Goal: Navigation & Orientation: Find specific page/section

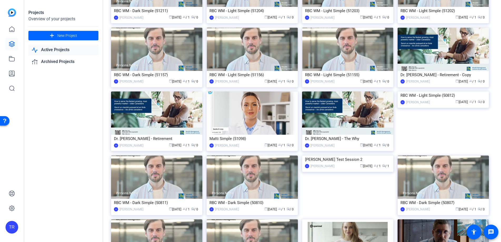
scroll to position [203, 0]
click at [445, 65] on img at bounding box center [443, 49] width 91 height 43
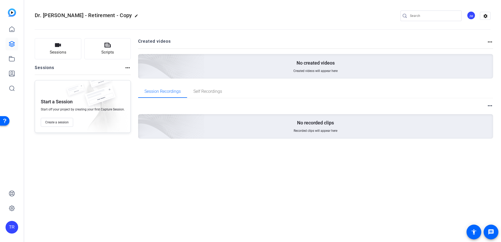
click at [472, 15] on div "JM" at bounding box center [471, 15] width 9 height 9
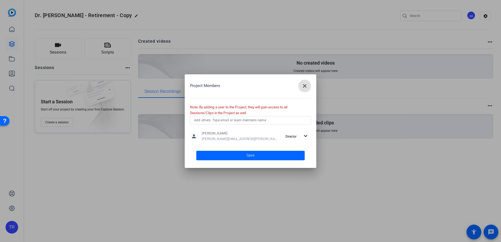
click at [261, 118] on input "text" at bounding box center [250, 120] width 113 height 6
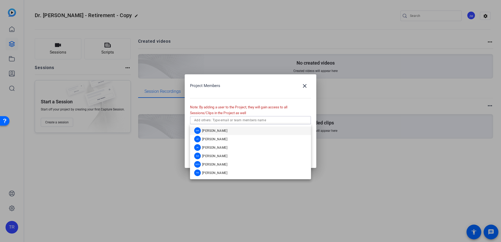
click at [219, 174] on span "[PERSON_NAME]" at bounding box center [214, 173] width 25 height 4
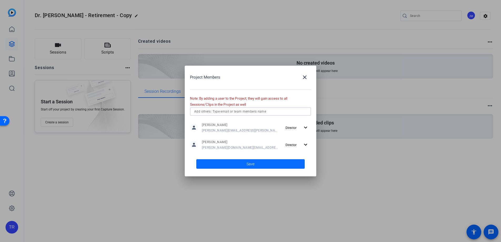
click at [278, 166] on span at bounding box center [250, 164] width 109 height 13
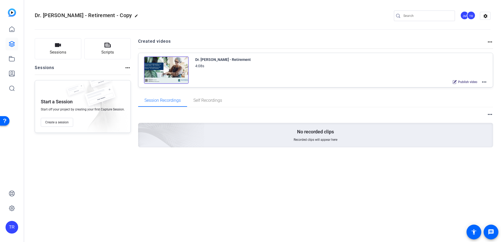
click at [485, 82] on mat-icon "more_horiz" at bounding box center [484, 82] width 6 height 6
click at [464, 90] on span "Edit in Creator" at bounding box center [465, 88] width 37 height 6
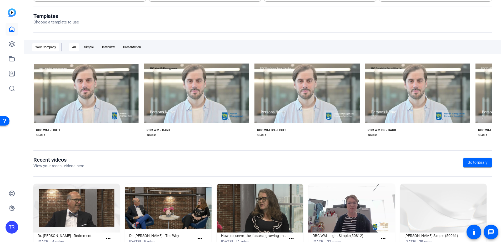
scroll to position [69, 0]
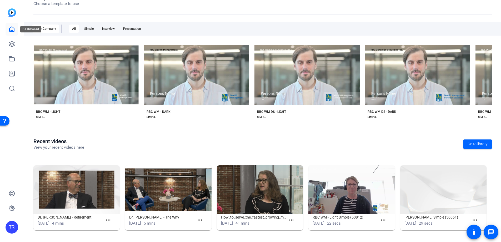
click at [11, 30] on icon at bounding box center [12, 29] width 6 height 6
click at [8, 45] on link at bounding box center [12, 44] width 13 height 13
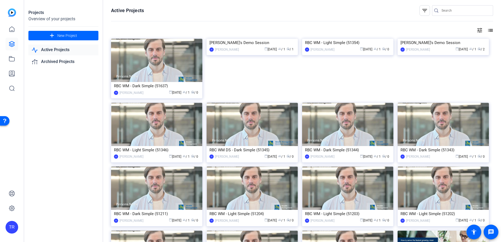
click at [135, 83] on div "RBC WM - Dark Simple (51637)" at bounding box center [157, 86] width 86 height 8
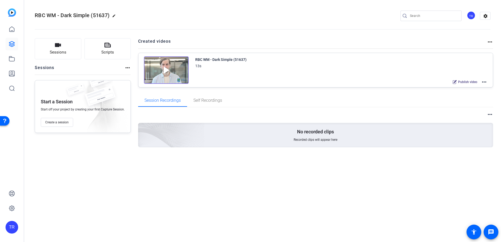
click at [487, 82] on mat-icon "more_horiz" at bounding box center [484, 82] width 6 height 6
click at [470, 89] on span "Edit in Creator" at bounding box center [465, 88] width 37 height 6
click at [13, 30] on icon at bounding box center [12, 29] width 6 height 6
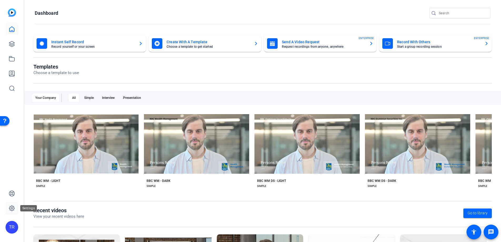
click at [12, 208] on icon at bounding box center [12, 208] width 6 height 6
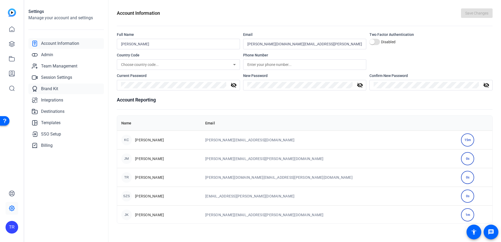
click at [51, 89] on span "Brand Kit" at bounding box center [49, 89] width 17 height 6
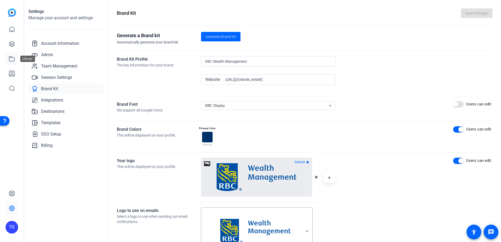
click at [15, 58] on link at bounding box center [12, 58] width 13 height 13
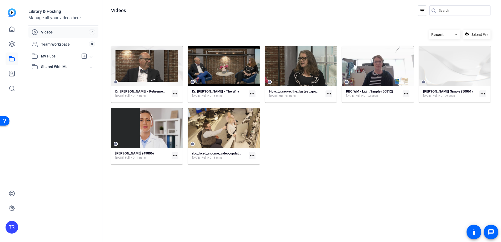
click at [145, 214] on hosting-listing "Recent Upload File Dr. Joe - Retirement Sep 4, 2025 Full HD - 4 mins more_horiz…" at bounding box center [301, 130] width 380 height 207
click at [45, 32] on span "Videos" at bounding box center [65, 31] width 48 height 5
click at [11, 28] on icon at bounding box center [12, 29] width 6 height 6
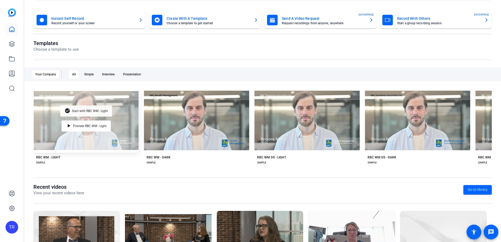
scroll to position [69, 0]
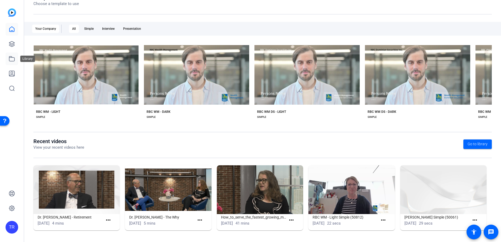
click at [13, 59] on icon at bounding box center [12, 59] width 6 height 6
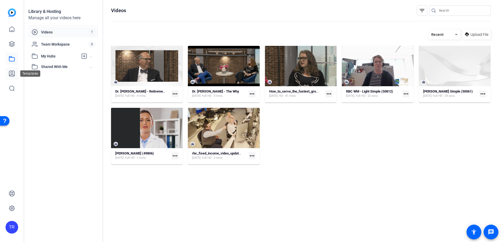
click at [14, 74] on icon at bounding box center [12, 73] width 6 height 6
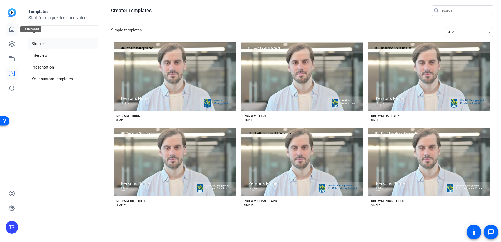
click at [16, 29] on link at bounding box center [12, 29] width 13 height 13
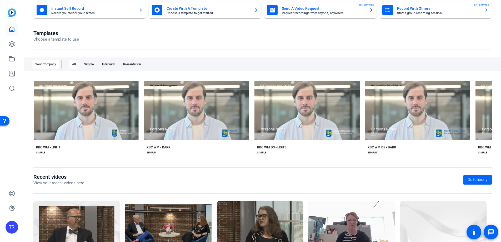
scroll to position [69, 0]
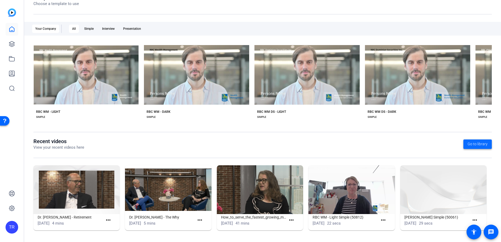
click at [483, 146] on span "Go to library" at bounding box center [478, 144] width 20 height 6
